Goal: Task Accomplishment & Management: Complete application form

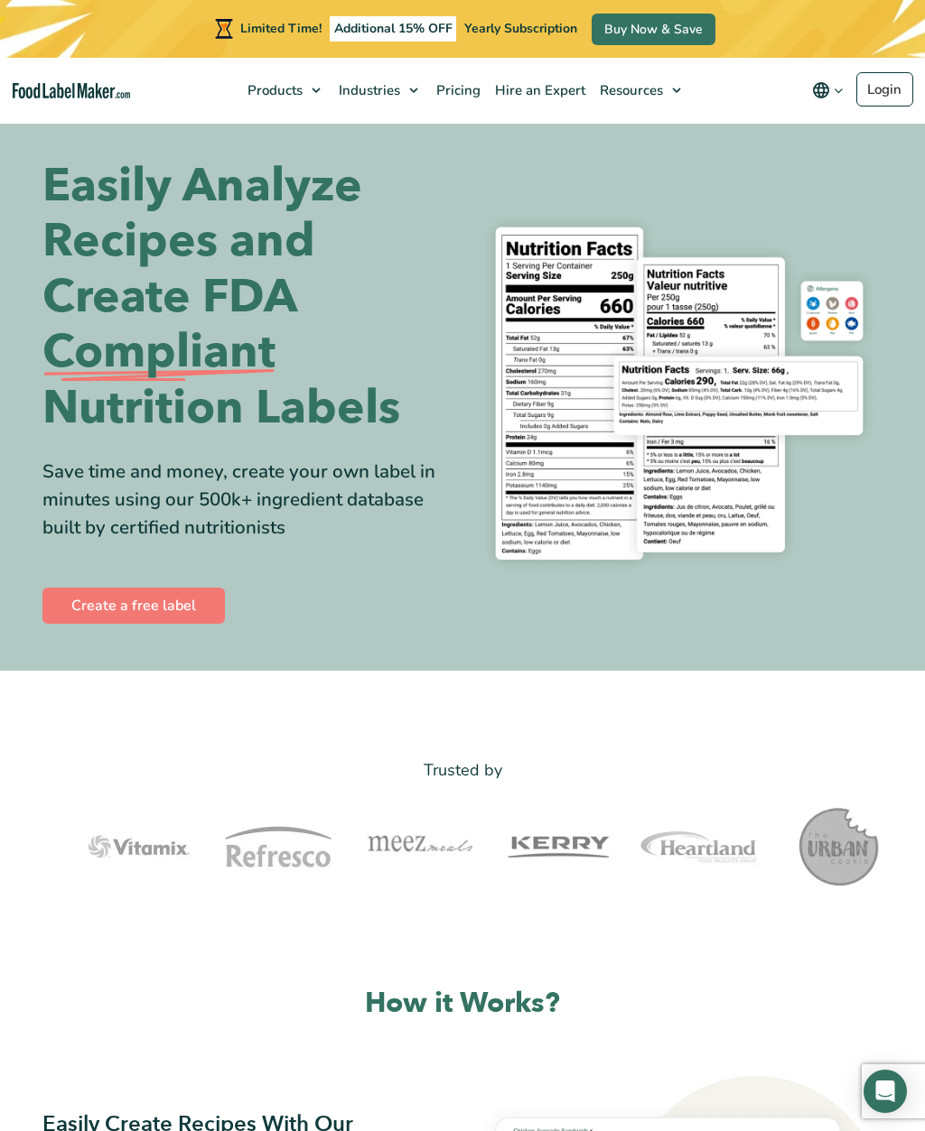
click at [117, 606] on link "Create a free label" at bounding box center [133, 606] width 182 height 36
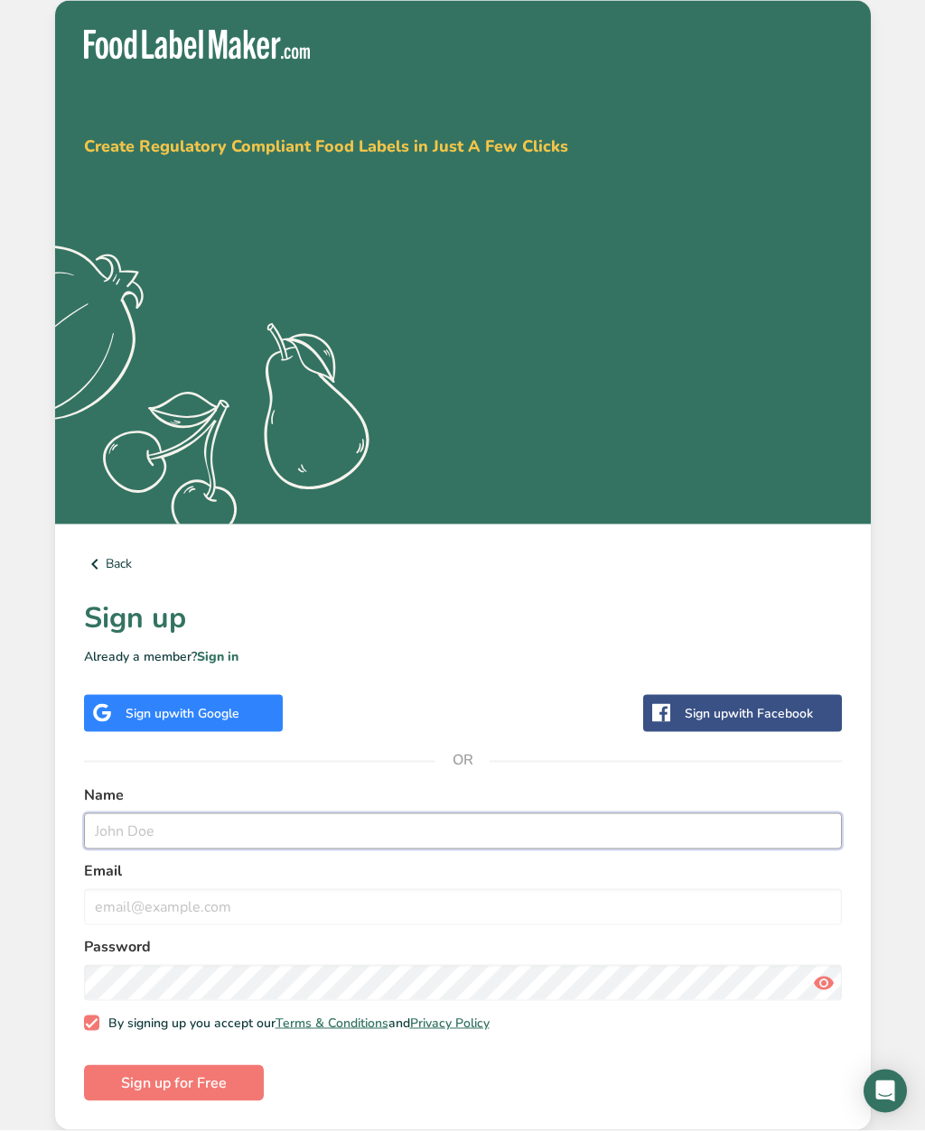
click at [142, 850] on input "text" at bounding box center [463, 832] width 758 height 36
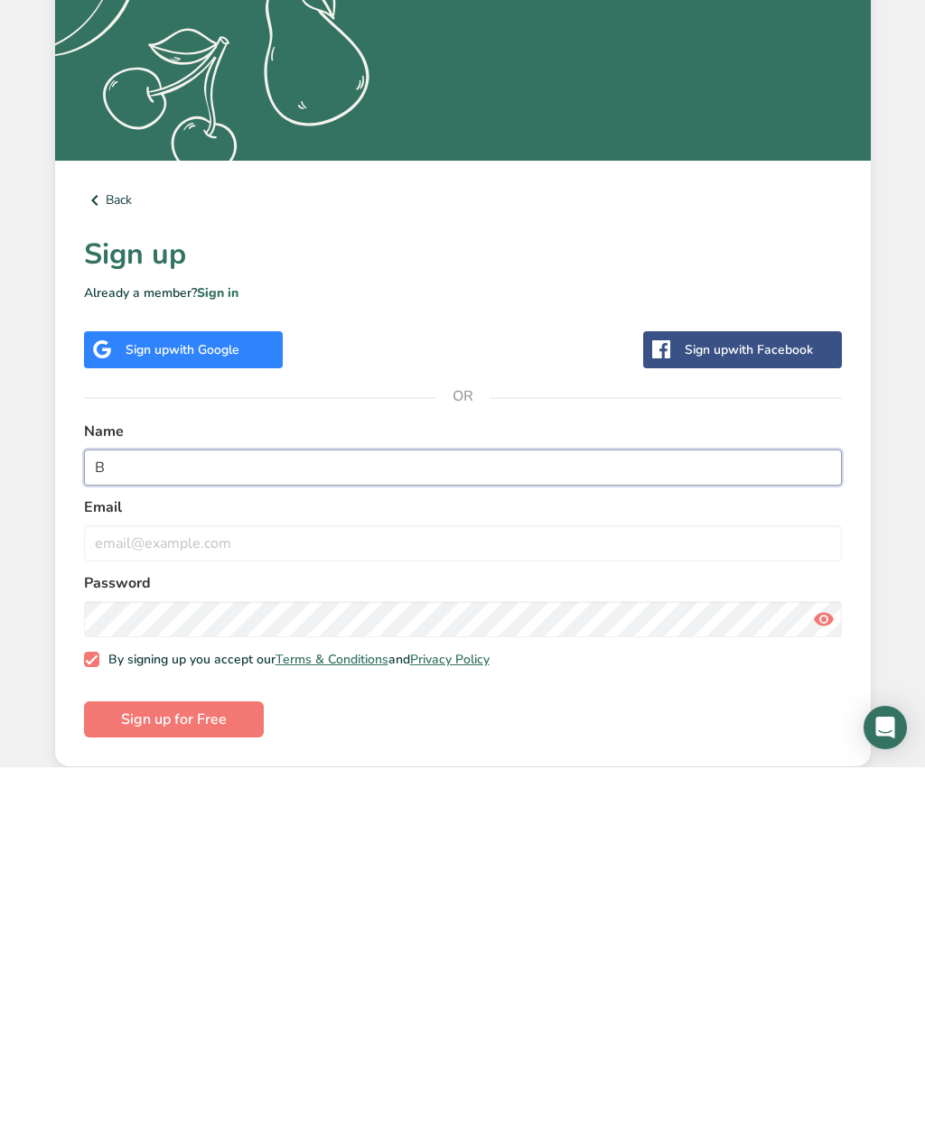
scroll to position [60, 0]
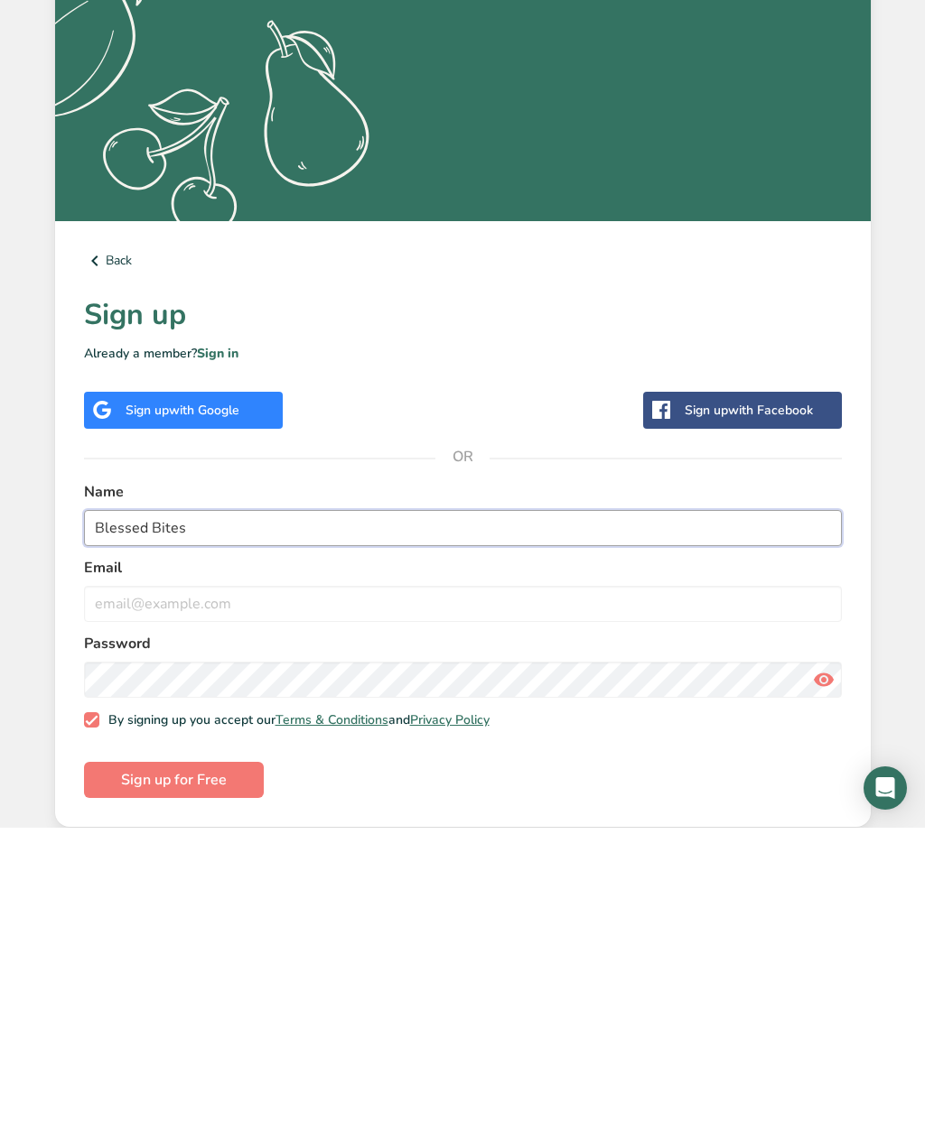
type input "Blessed Bites"
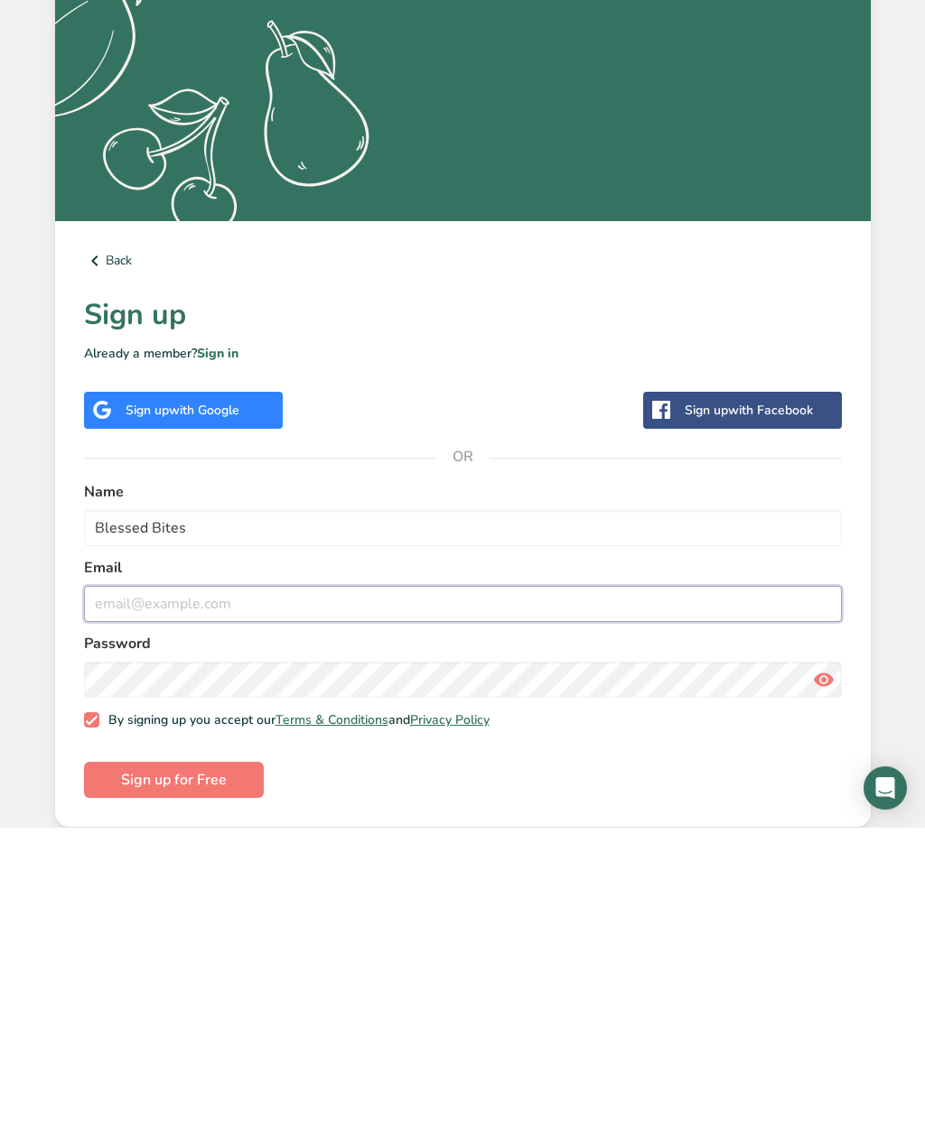
click at [163, 889] on input "email" at bounding box center [463, 907] width 758 height 36
type input "lalzawnliang@gmail.com"
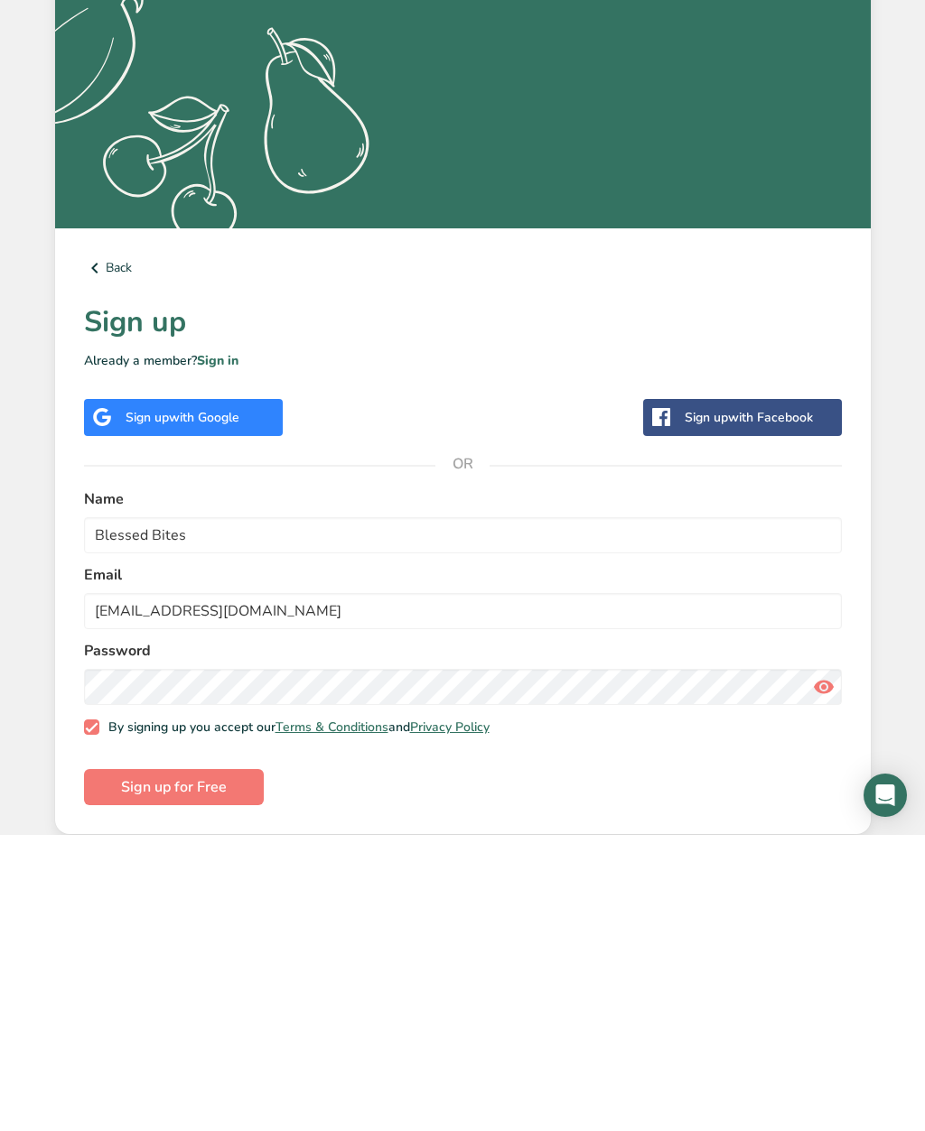
click at [128, 1073] on span "Sign up for Free" at bounding box center [174, 1084] width 106 height 22
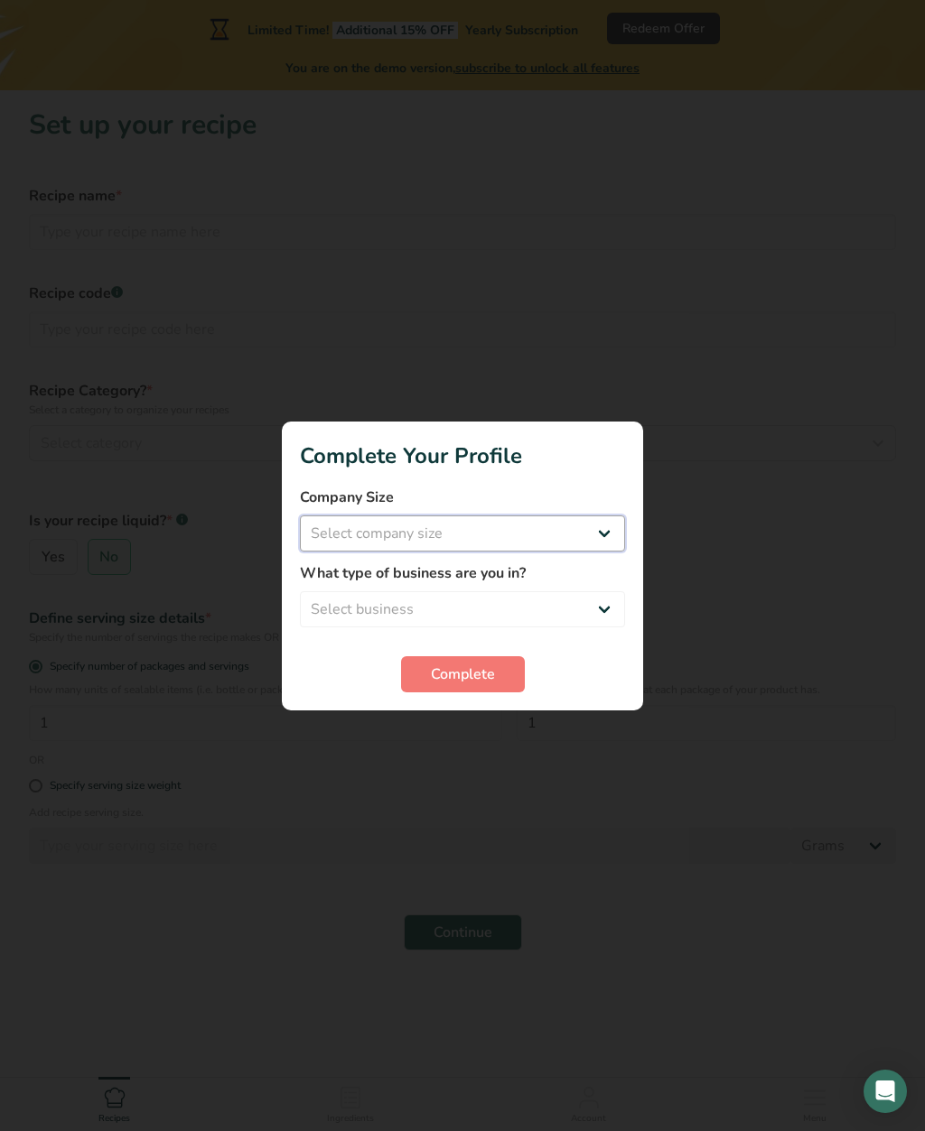
click at [597, 552] on select "Select company size Fewer than 10 Employees 10 to 50 Employees 51 to 500 Employ…" at bounding box center [462, 534] width 325 height 36
click at [321, 552] on select "Fewer than 10 Employees 10 to 50 Employees 51 to 500 Employees Over 500 Employe…" at bounding box center [462, 534] width 325 height 36
click at [460, 552] on select "Fewer than 10 Employees 10 to 50 Employees 51 to 500 Employees Over 500 Employe…" at bounding box center [462, 534] width 325 height 36
select select "1"
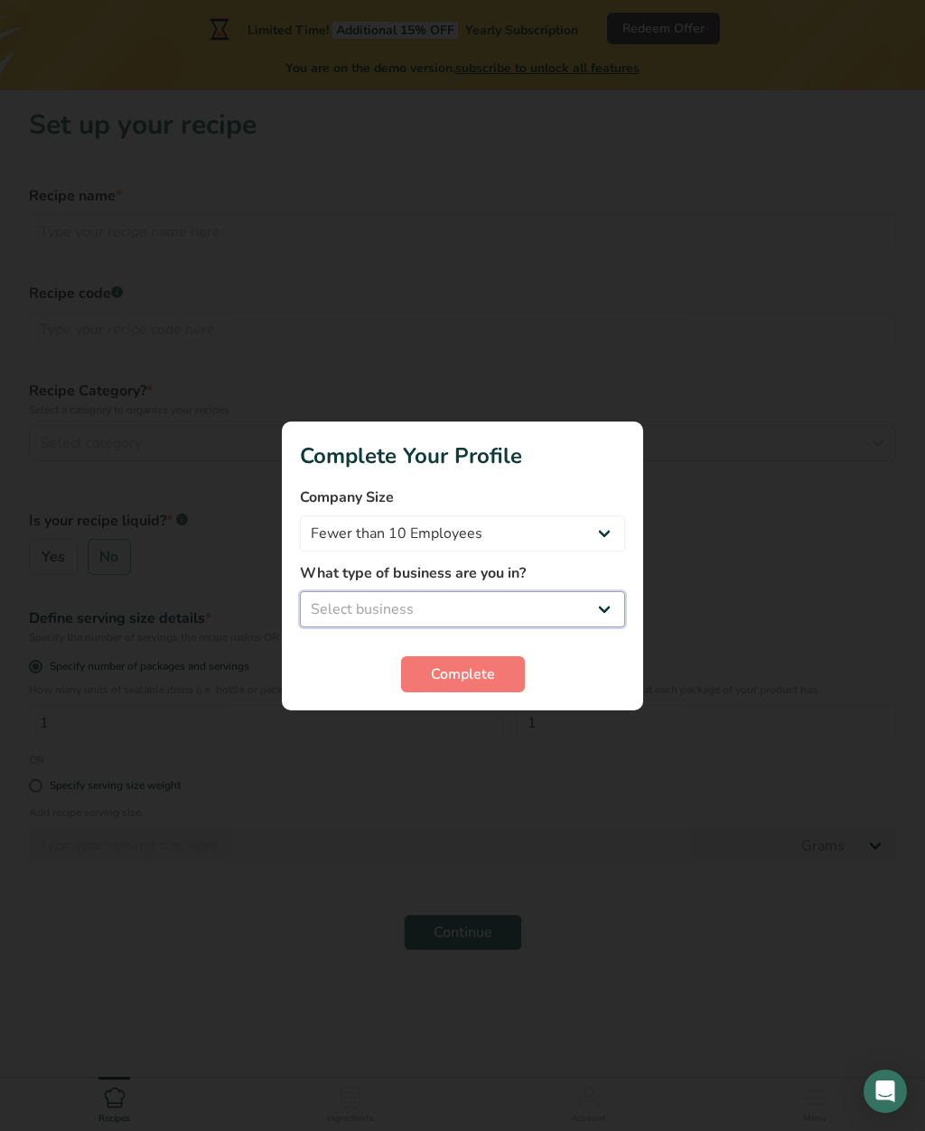
click at [603, 628] on select "Select business Packaged Food Manufacturer Restaurant & Cafe Bakery Meal Plans …" at bounding box center [462, 609] width 325 height 36
select select "1"
click at [442, 685] on span "Complete" at bounding box center [463, 675] width 64 height 22
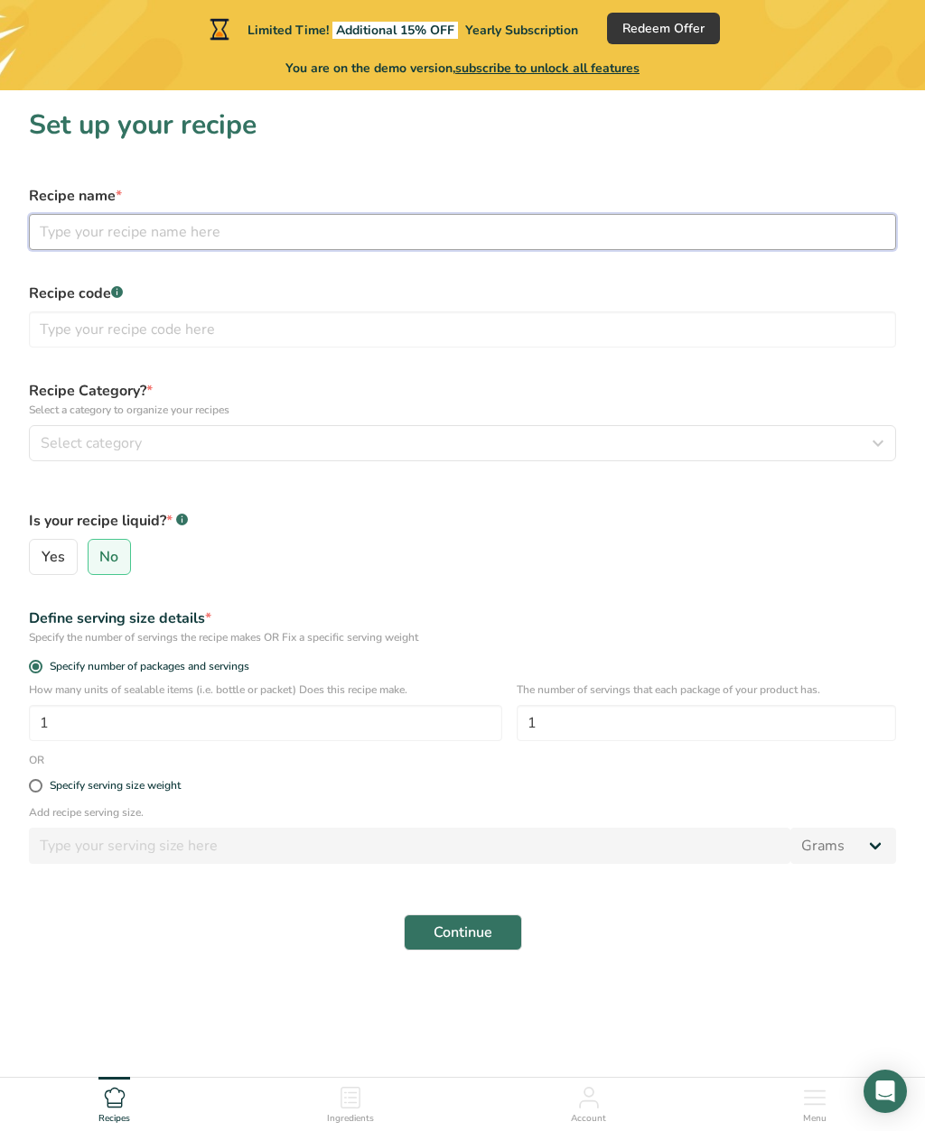
click at [74, 234] on input "text" at bounding box center [462, 232] width 867 height 36
type input "fried noodle"
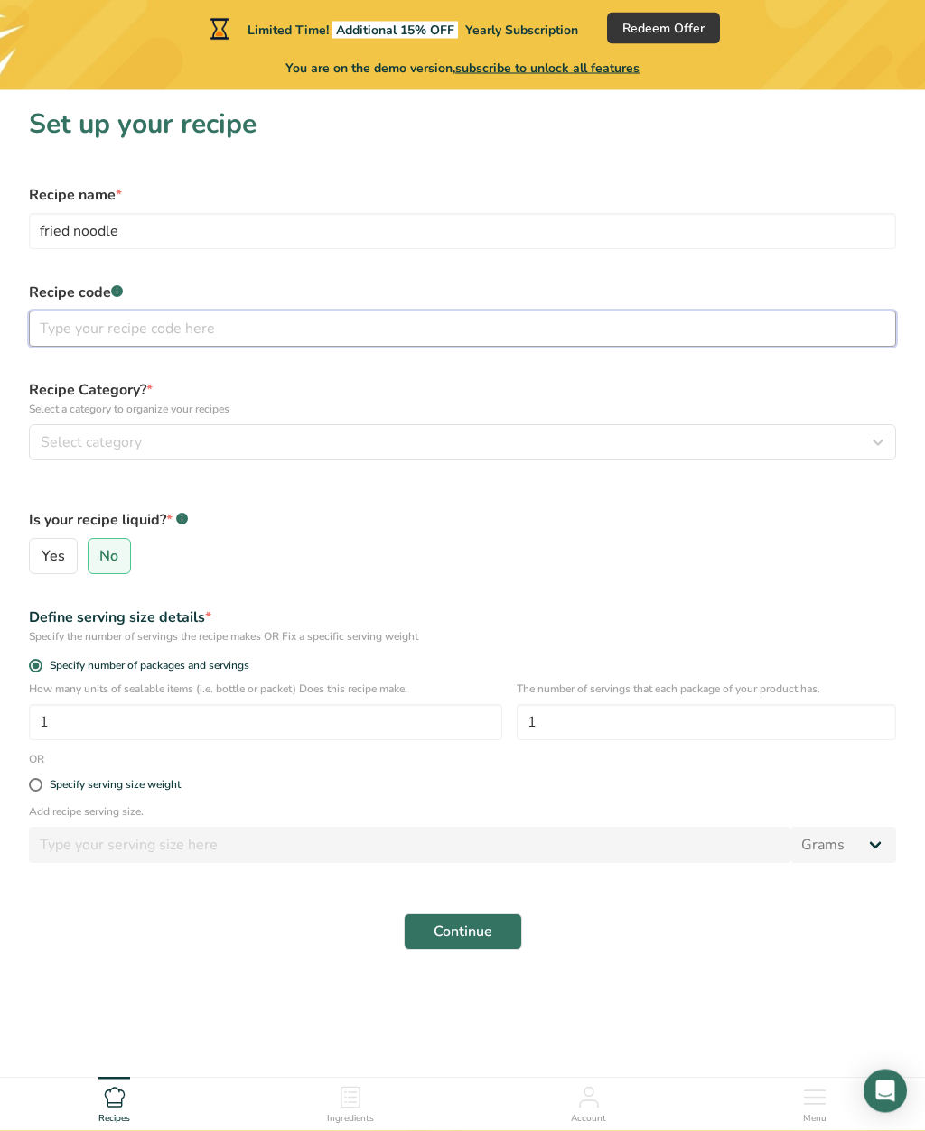
click at [105, 315] on input "text" at bounding box center [462, 330] width 867 height 36
